Goal: Use online tool/utility: Utilize a website feature to perform a specific function

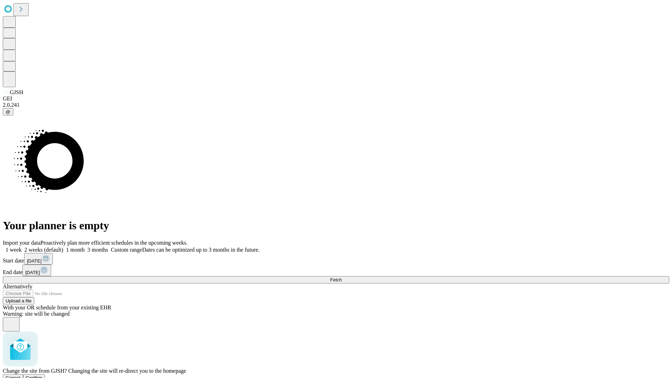
click at [42, 375] on span "Confirm" at bounding box center [34, 377] width 16 height 5
click at [22, 247] on label "1 week" at bounding box center [12, 250] width 19 height 6
click at [341, 277] on span "Fetch" at bounding box center [336, 279] width 12 height 5
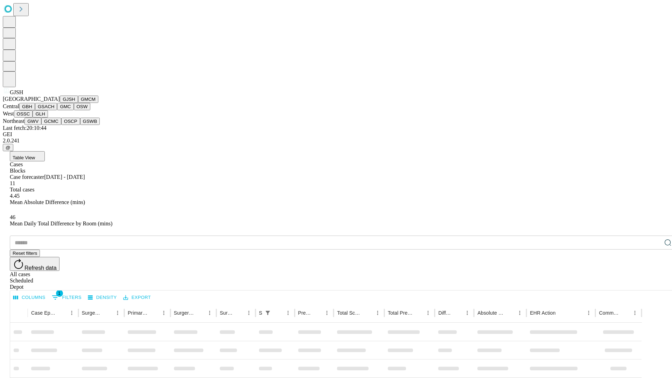
click at [78, 103] on button "GMCM" at bounding box center [88, 99] width 20 height 7
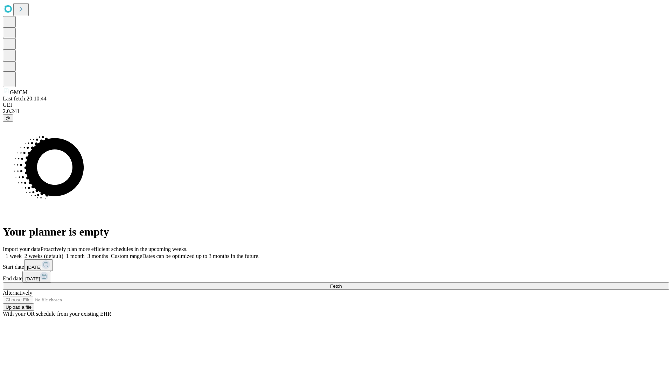
click at [22, 253] on label "1 week" at bounding box center [12, 256] width 19 height 6
click at [341, 283] on span "Fetch" at bounding box center [336, 285] width 12 height 5
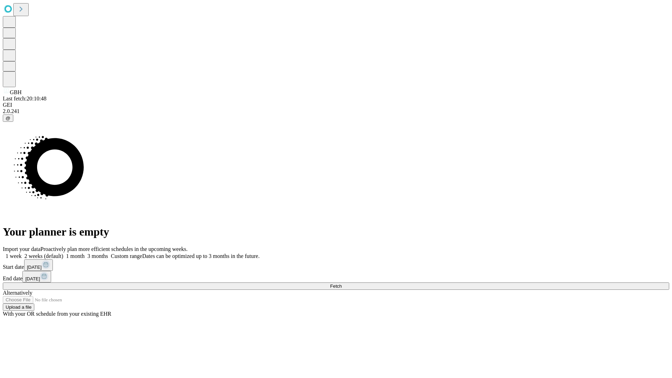
click at [22, 253] on label "1 week" at bounding box center [12, 256] width 19 height 6
click at [341, 283] on span "Fetch" at bounding box center [336, 285] width 12 height 5
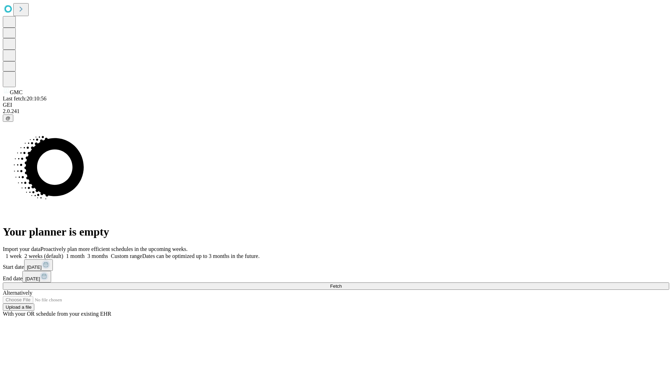
click at [22, 253] on label "1 week" at bounding box center [12, 256] width 19 height 6
click at [341, 283] on span "Fetch" at bounding box center [336, 285] width 12 height 5
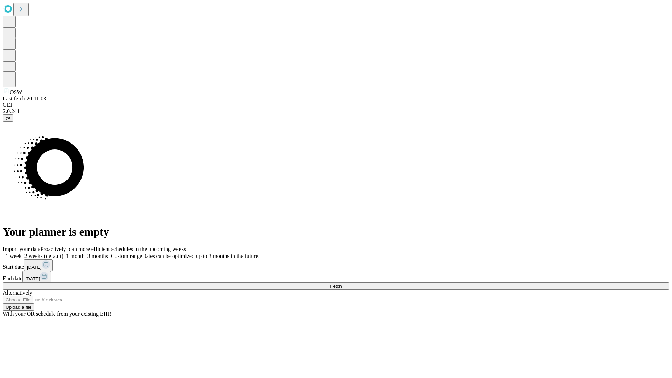
click at [341, 283] on span "Fetch" at bounding box center [336, 285] width 12 height 5
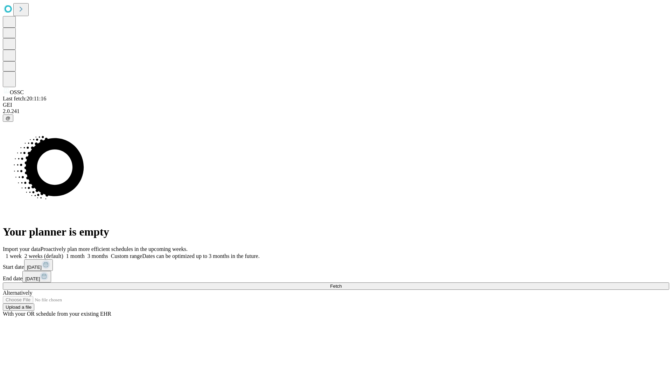
click at [22, 253] on label "1 week" at bounding box center [12, 256] width 19 height 6
click at [341, 283] on span "Fetch" at bounding box center [336, 285] width 12 height 5
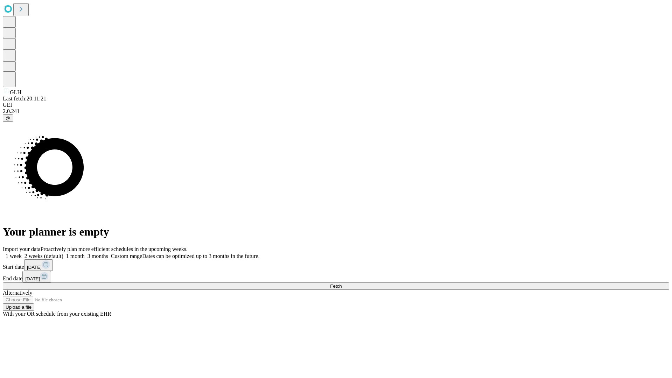
click at [22, 253] on label "1 week" at bounding box center [12, 256] width 19 height 6
click at [341, 283] on span "Fetch" at bounding box center [336, 285] width 12 height 5
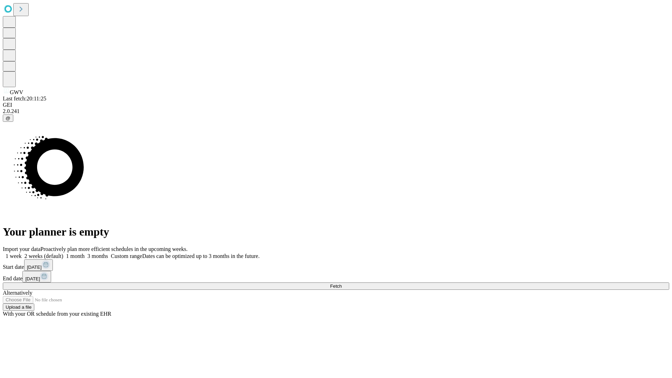
click at [22, 253] on label "1 week" at bounding box center [12, 256] width 19 height 6
click at [341, 283] on span "Fetch" at bounding box center [336, 285] width 12 height 5
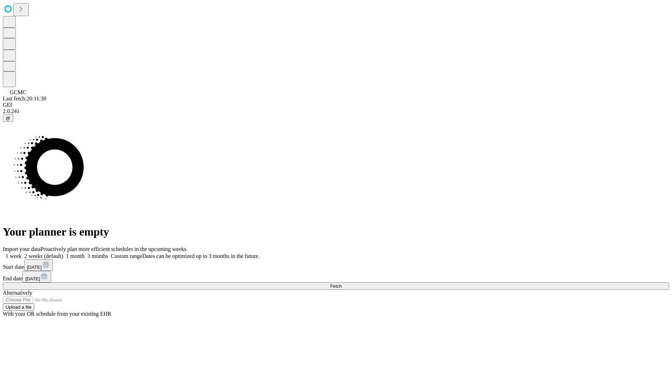
click at [22, 253] on label "1 week" at bounding box center [12, 256] width 19 height 6
click at [341, 283] on span "Fetch" at bounding box center [336, 285] width 12 height 5
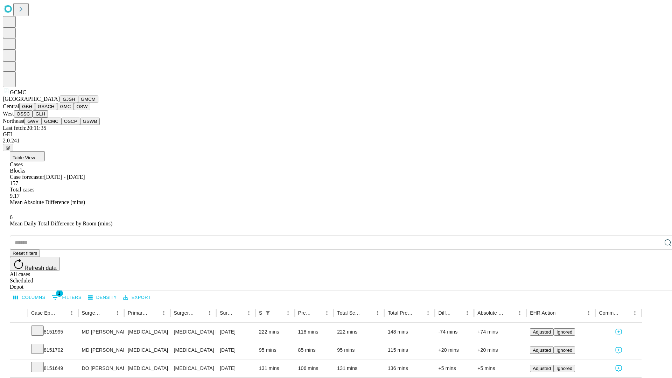
click at [61, 125] on button "OSCP" at bounding box center [70, 121] width 19 height 7
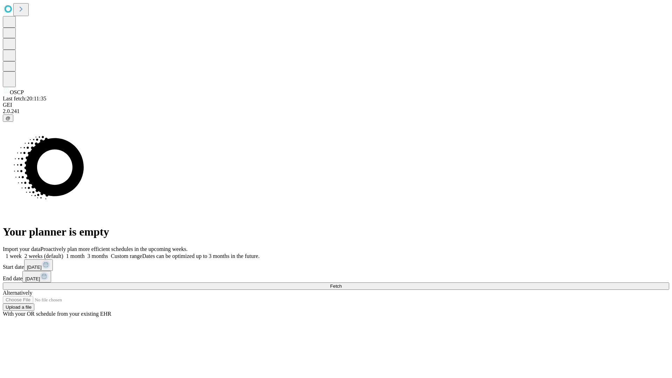
click at [22, 253] on label "1 week" at bounding box center [12, 256] width 19 height 6
click at [341, 283] on span "Fetch" at bounding box center [336, 285] width 12 height 5
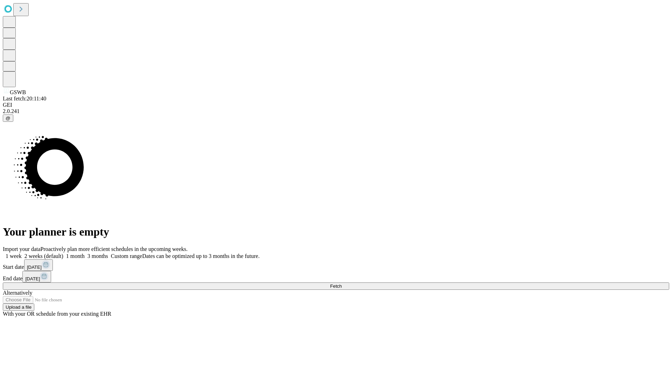
click at [22, 253] on label "1 week" at bounding box center [12, 256] width 19 height 6
click at [341, 283] on span "Fetch" at bounding box center [336, 285] width 12 height 5
